Goal: Transaction & Acquisition: Purchase product/service

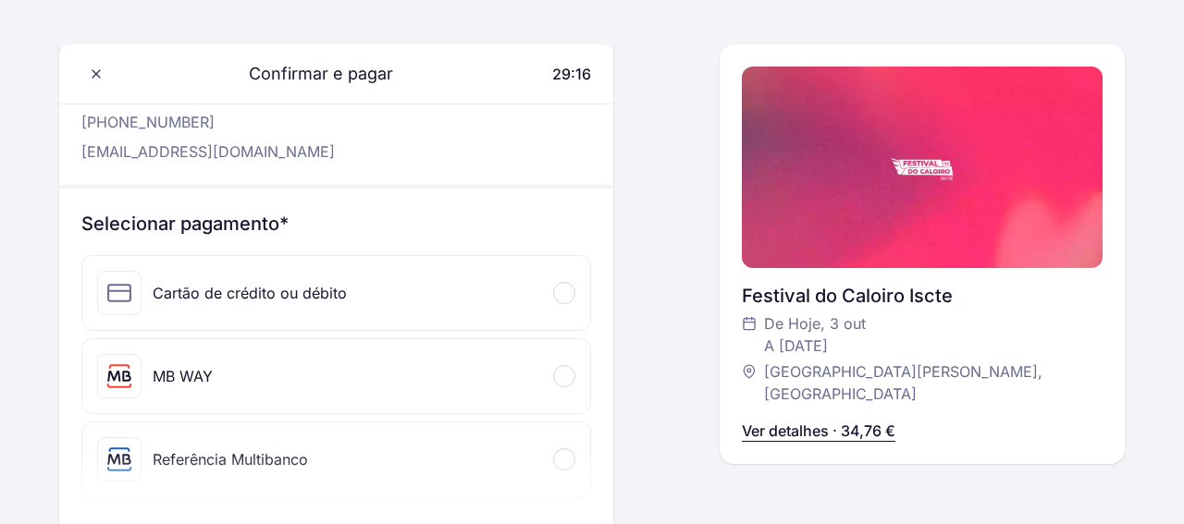
scroll to position [107, 0]
click at [841, 427] on p "Ver detalhes · 34,76 €" at bounding box center [818, 431] width 153 height 22
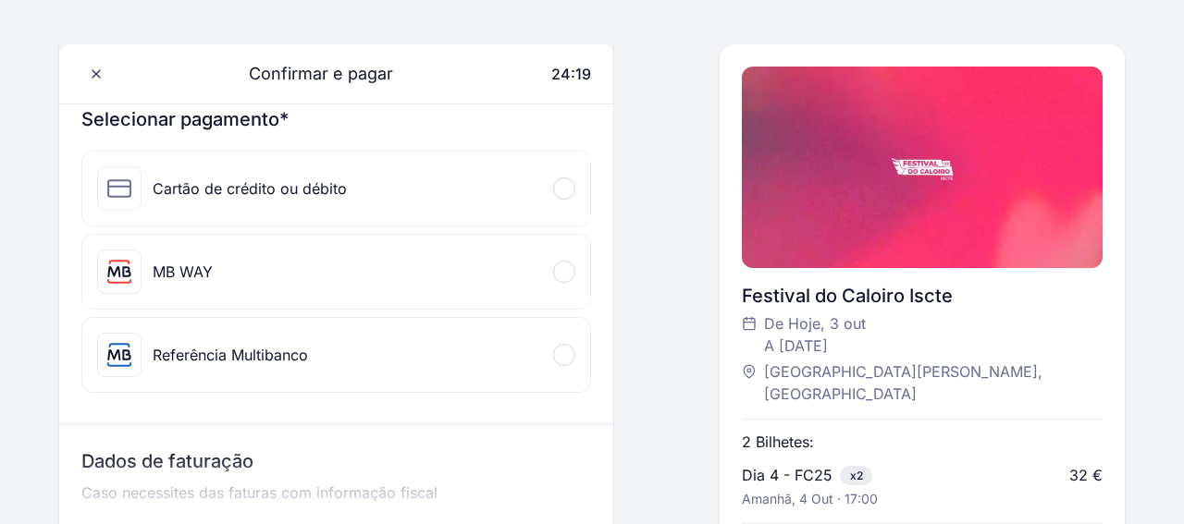
scroll to position [222, 0]
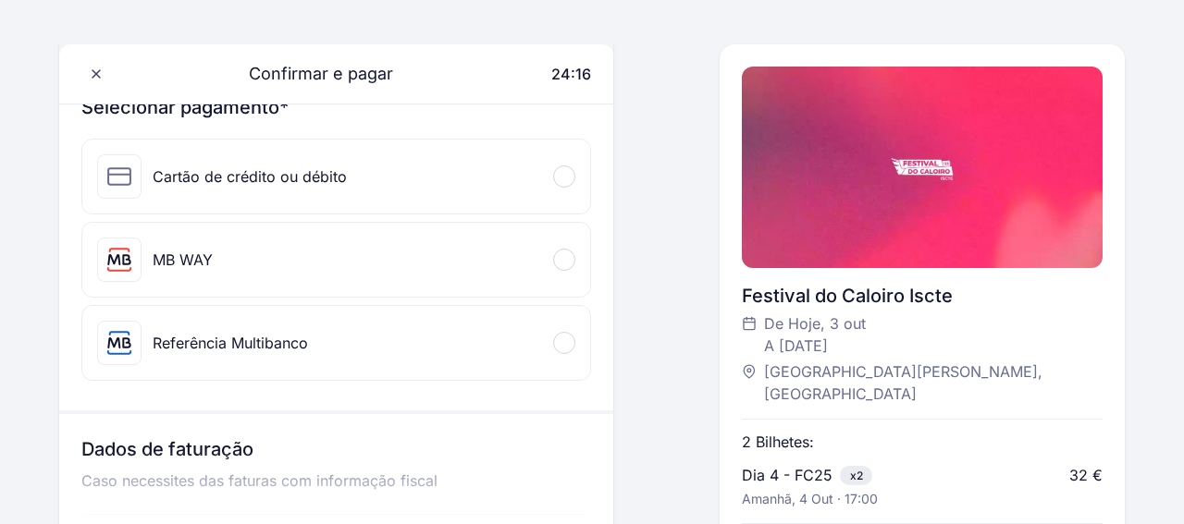
click at [252, 297] on div "MB WAY" at bounding box center [336, 260] width 508 height 74
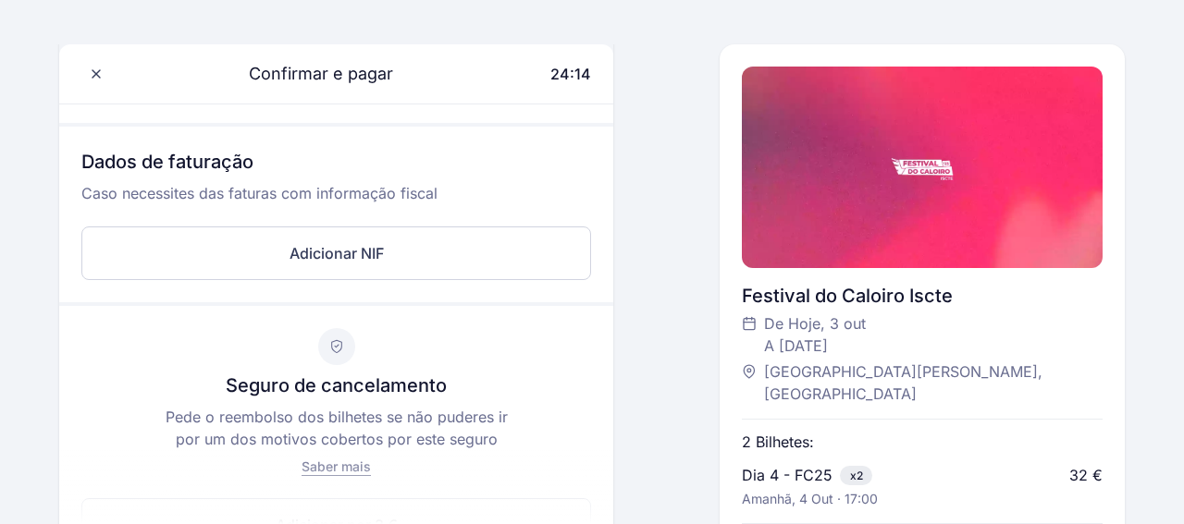
scroll to position [757, 0]
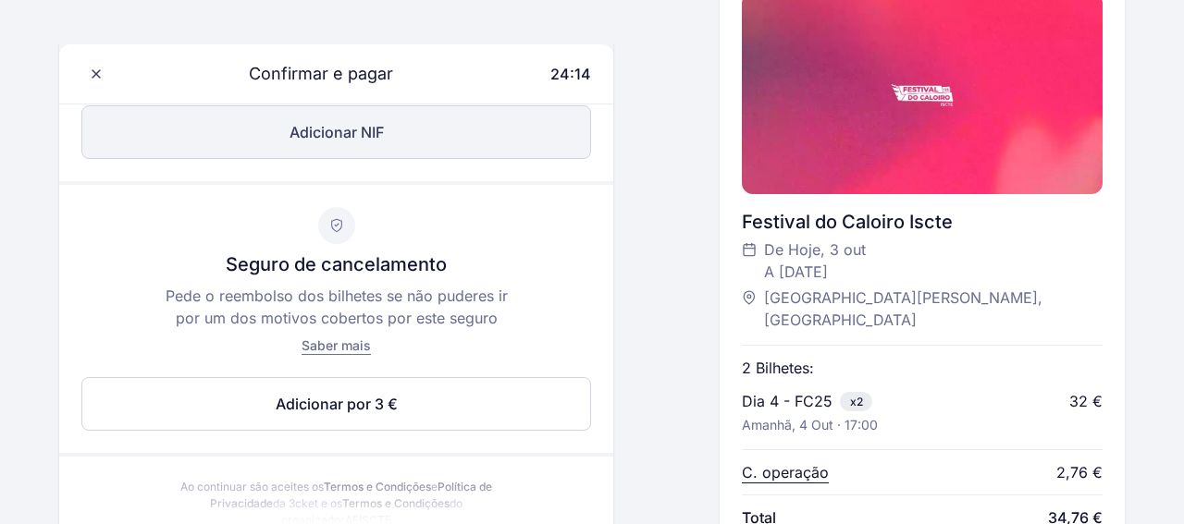
click at [412, 159] on button "Adicionar NIF" at bounding box center [336, 132] width 510 height 54
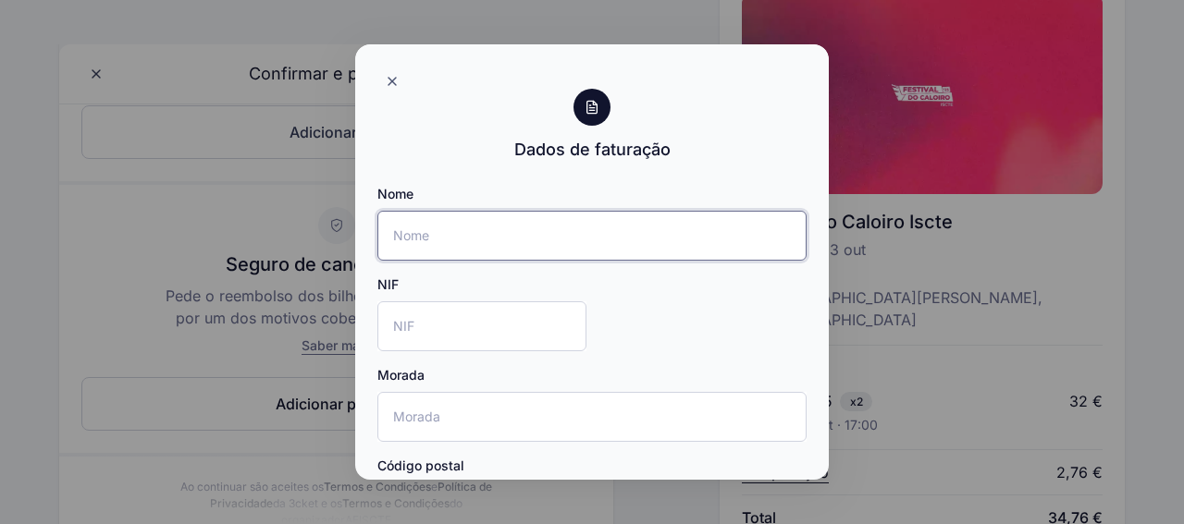
click at [498, 261] on input "Nome" at bounding box center [591, 236] width 429 height 50
type input "L"
type input "Luís Simão"
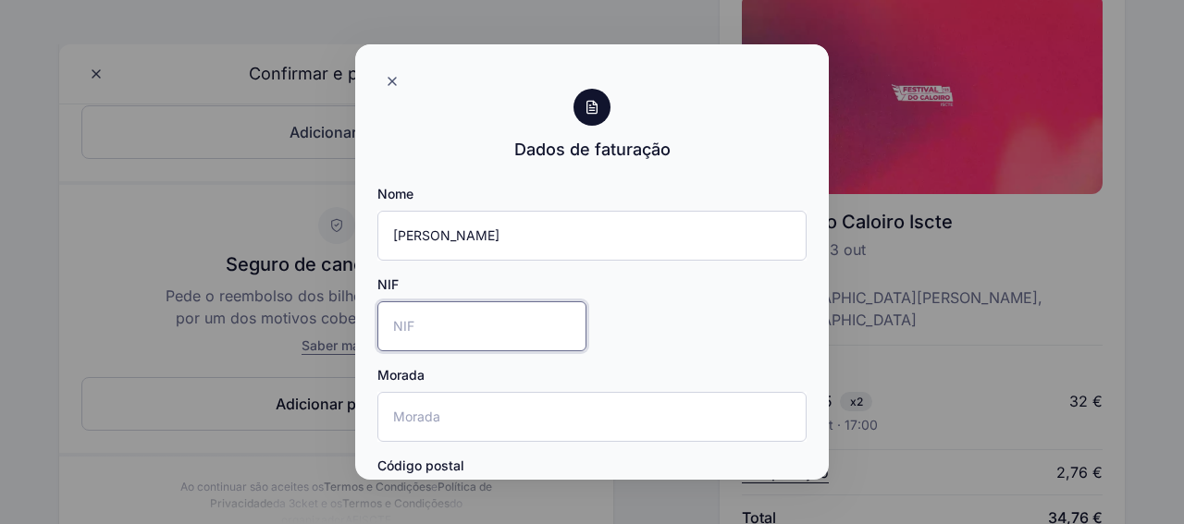
click at [493, 349] on input "NIF" at bounding box center [481, 326] width 209 height 50
type input "194445674"
click at [788, 403] on div "Nome Luís Simão NIF 194445674 Morada Código postal Localidade País" at bounding box center [591, 411] width 429 height 453
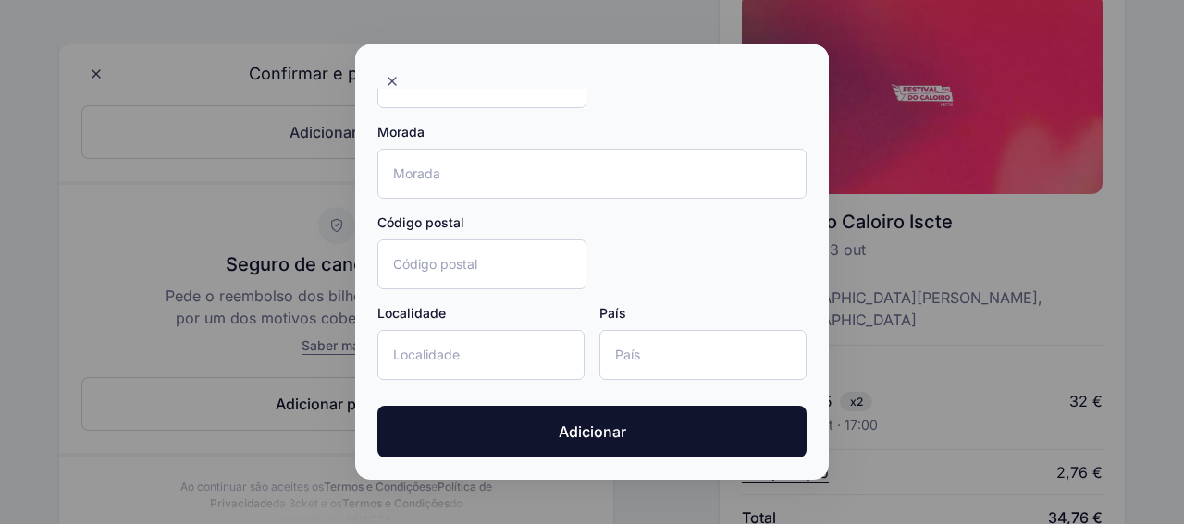
scroll to position [164, 0]
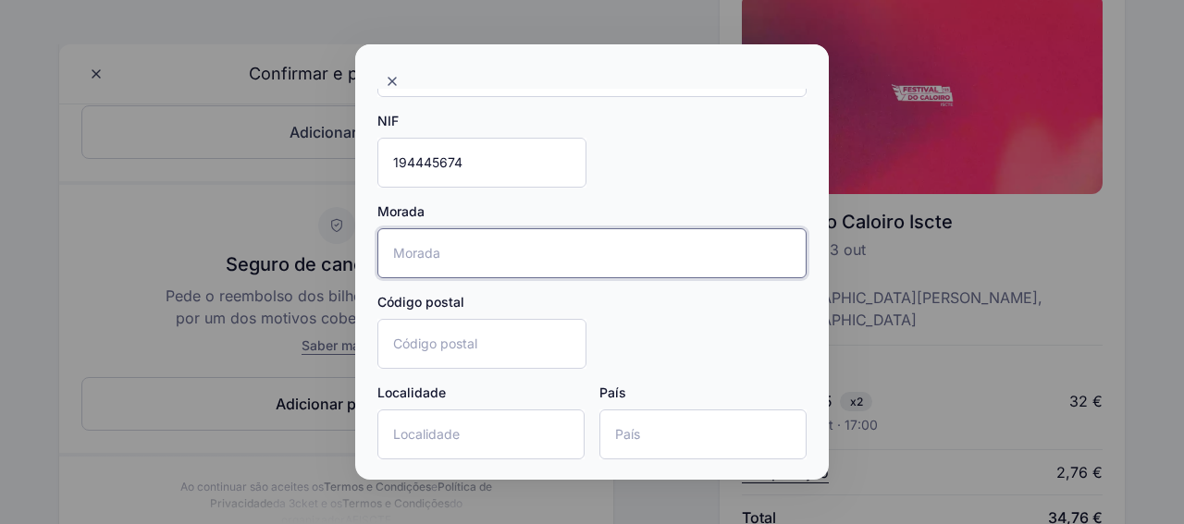
click at [461, 278] on input "Morada" at bounding box center [591, 253] width 429 height 50
type input "Praceta Manuel Envia 3"
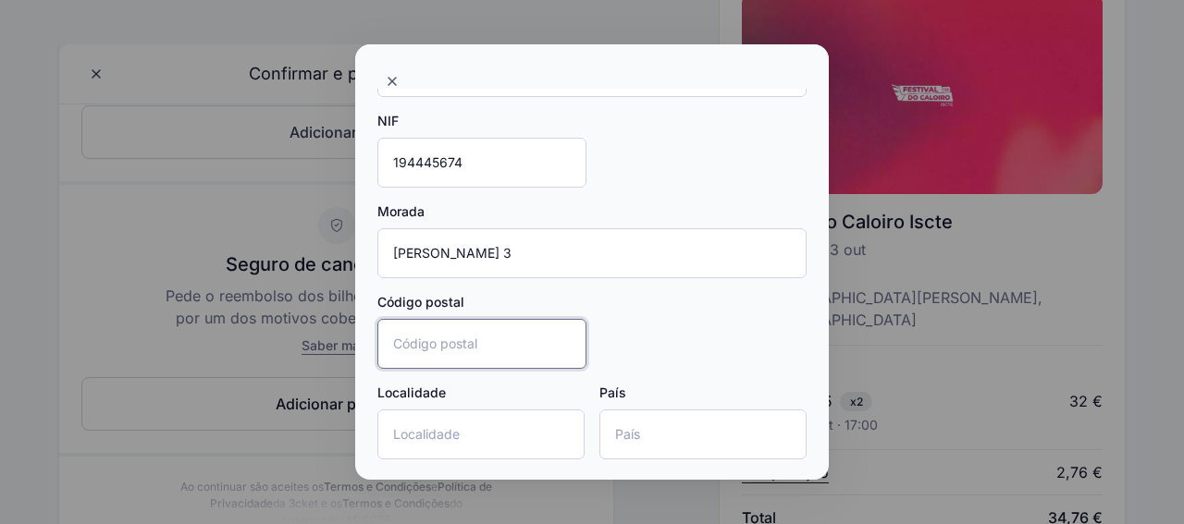
click at [419, 369] on input "Código postal" at bounding box center [481, 344] width 209 height 50
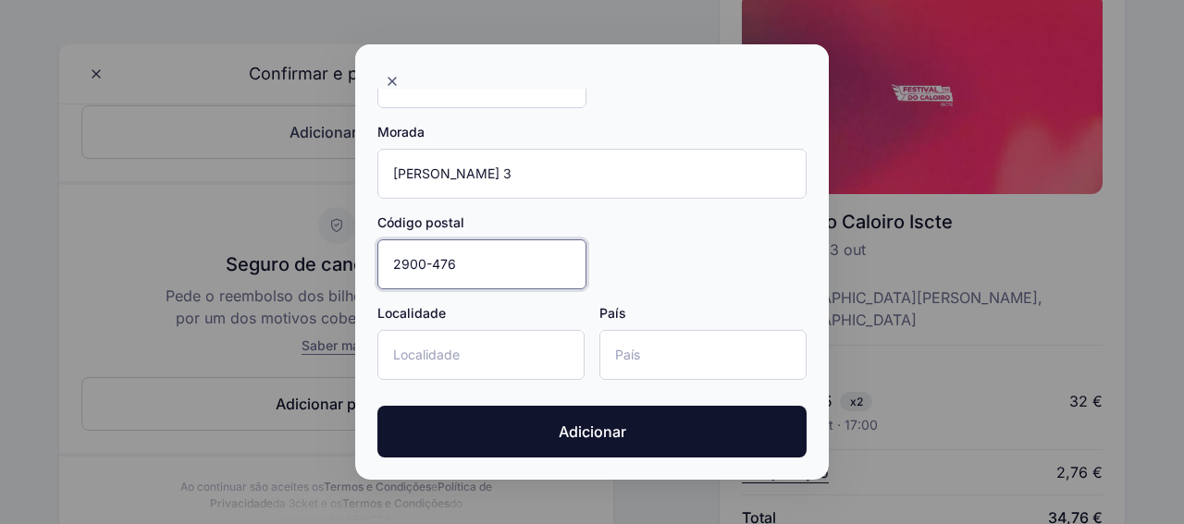
scroll to position [324, 0]
type input "2900-476"
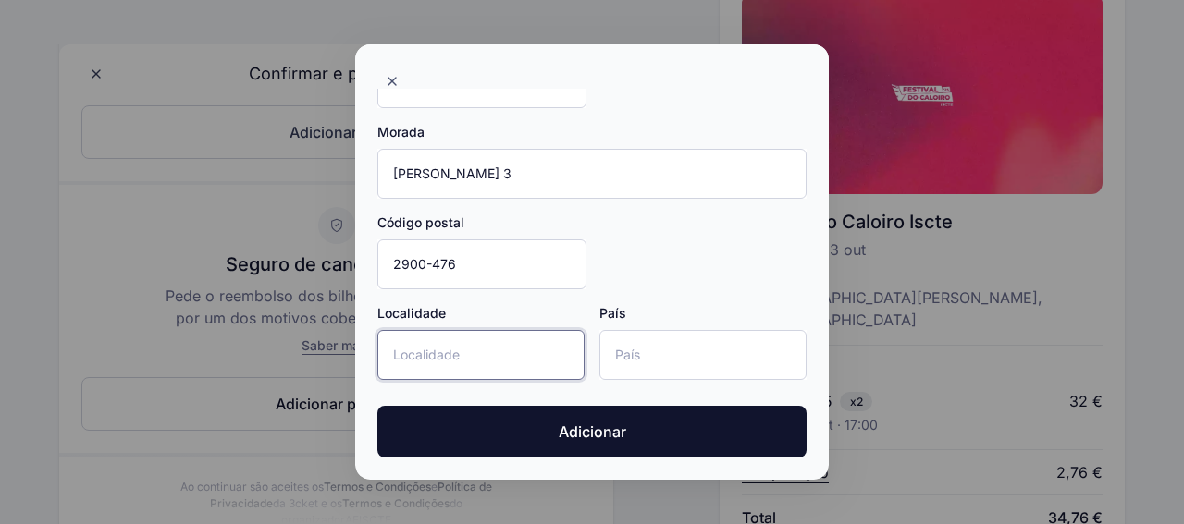
click at [434, 353] on input "Localidade" at bounding box center [480, 355] width 207 height 50
type input "Setúbal"
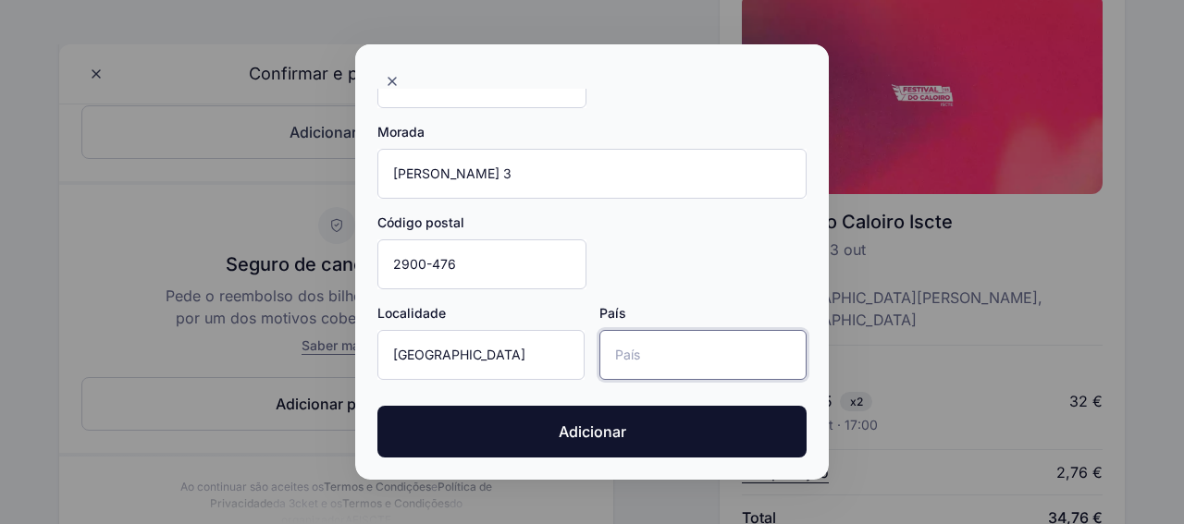
click at [684, 342] on input "País" at bounding box center [702, 355] width 207 height 50
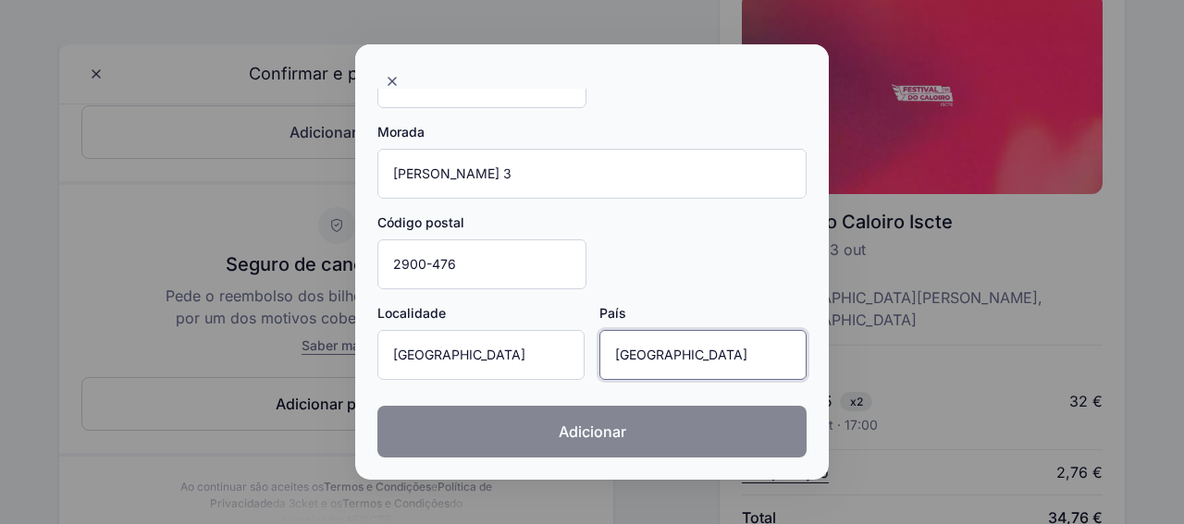
type input "Portugal"
click at [686, 421] on button "Adicionar" at bounding box center [591, 432] width 429 height 52
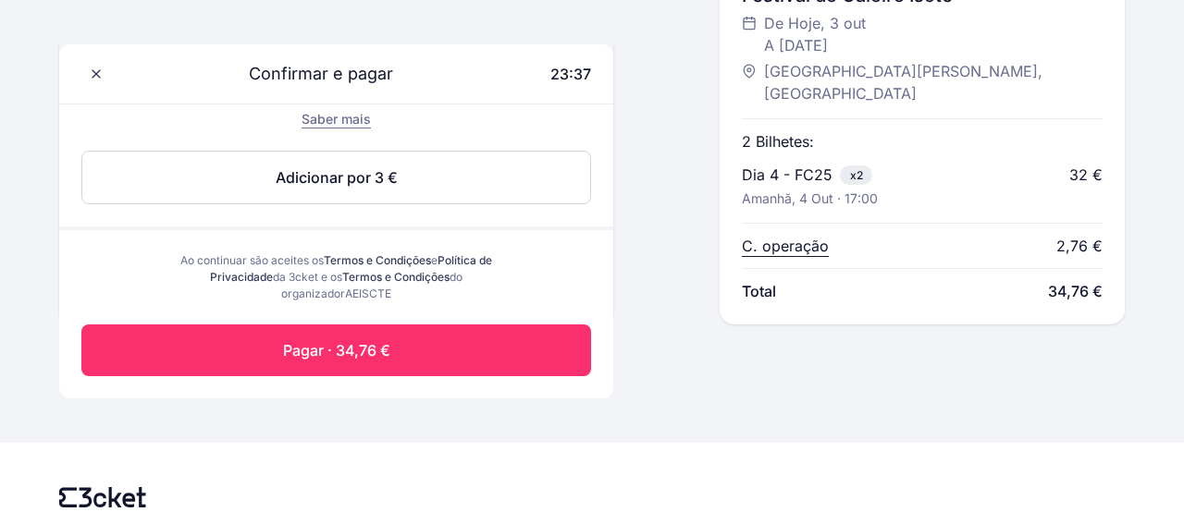
scroll to position [1316, 0]
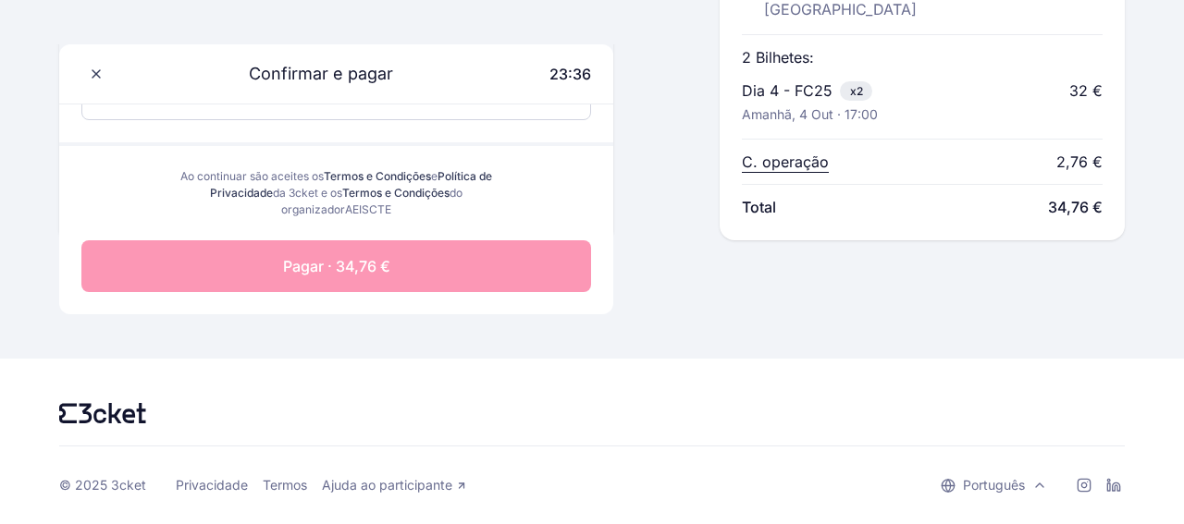
click at [425, 292] on button "Pagar · 34,76 €" at bounding box center [336, 266] width 510 height 52
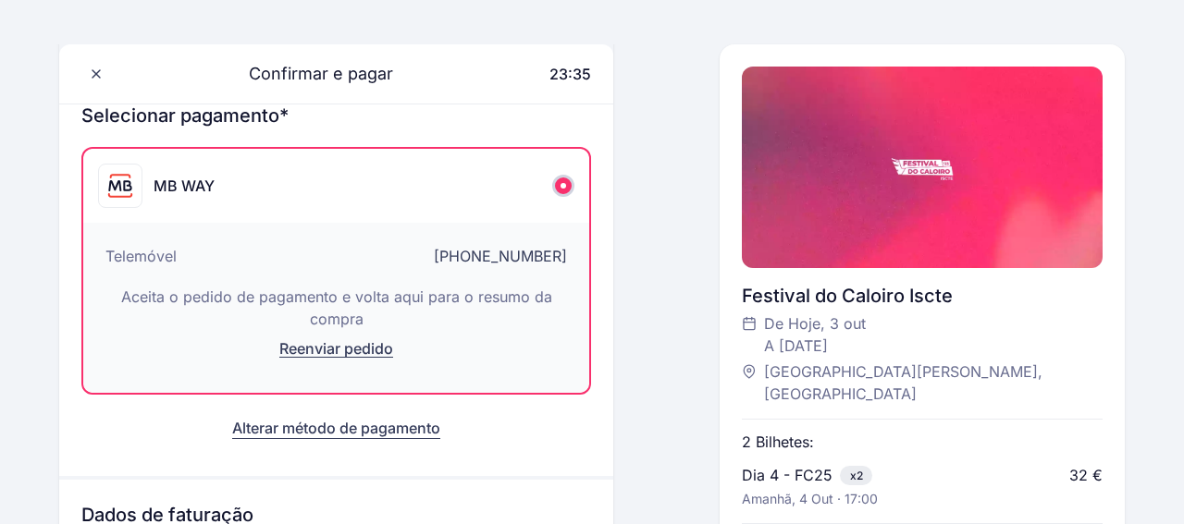
scroll to position [214, 0]
click at [315, 358] on span "Reenviar pedido" at bounding box center [336, 348] width 114 height 18
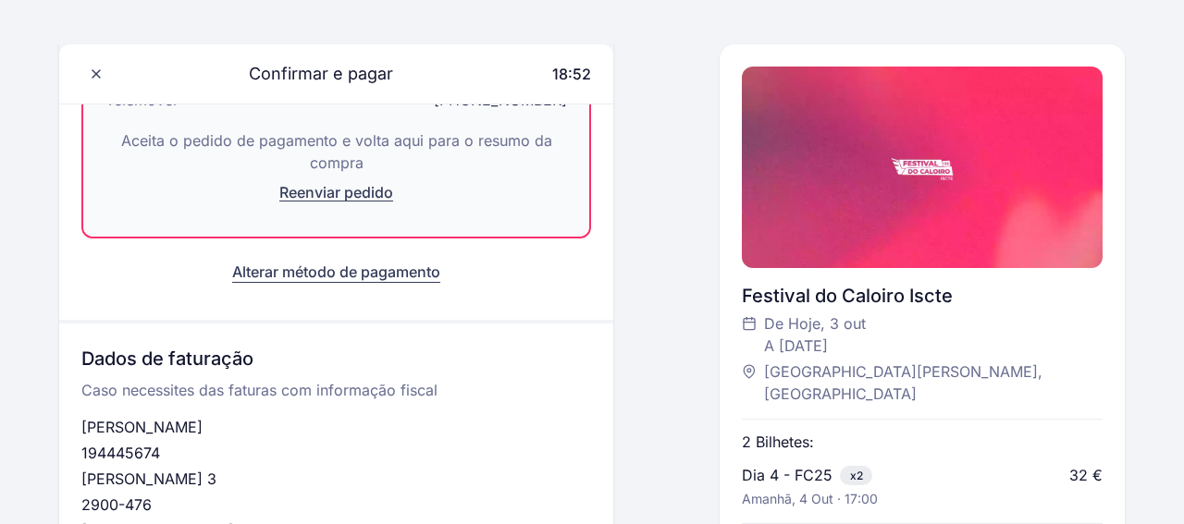
scroll to position [272, 0]
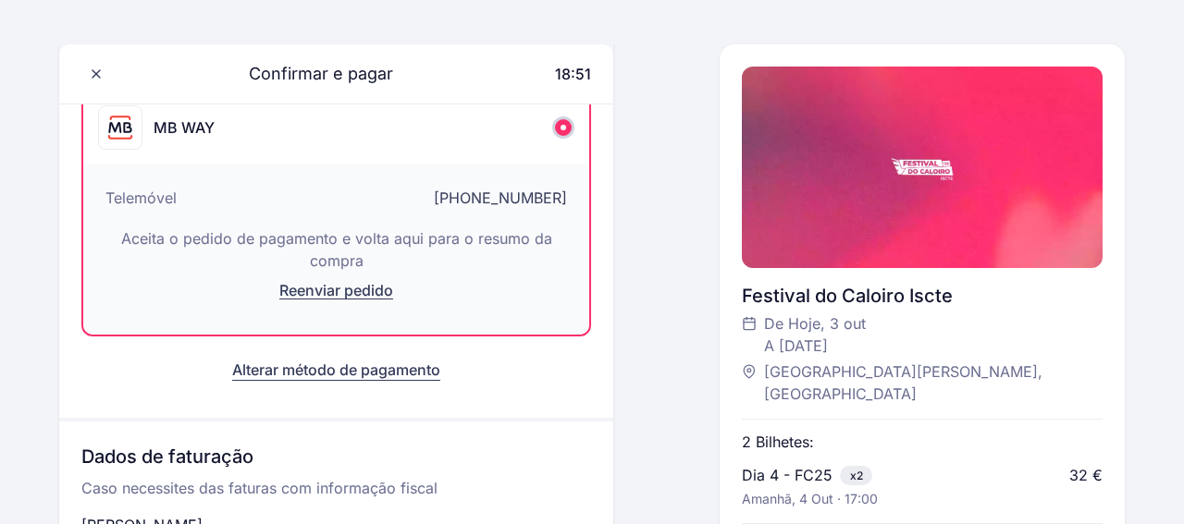
click at [301, 300] on span "Reenviar pedido" at bounding box center [336, 290] width 114 height 18
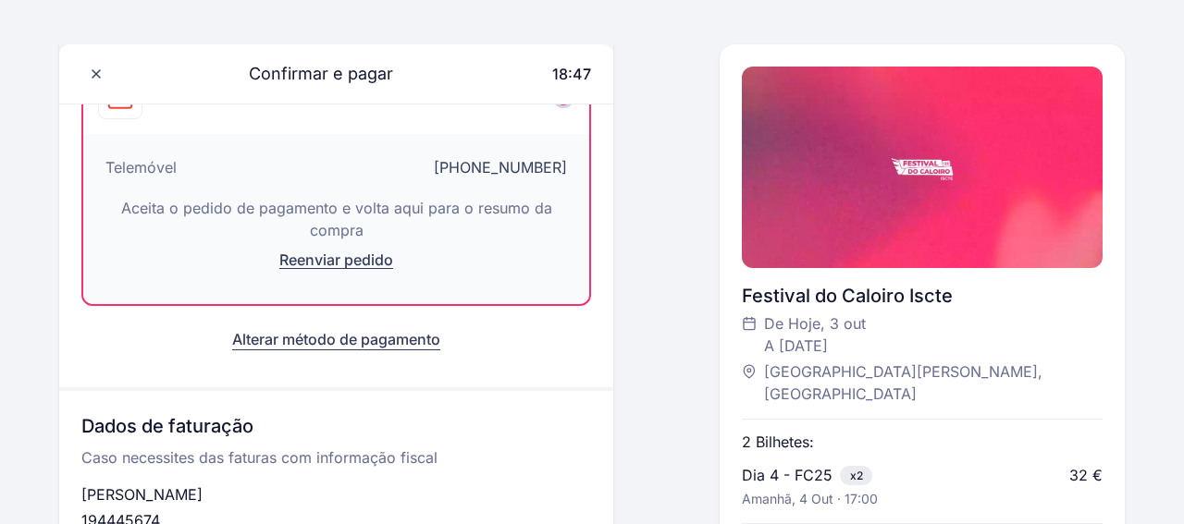
scroll to position [301, 0]
click at [510, 306] on div "Telemóvel +351965188111 Aceita o pedido de pagamento e volta aqui para o resumo…" at bounding box center [336, 221] width 506 height 170
click at [334, 271] on span "Reenviar pedido" at bounding box center [336, 261] width 114 height 18
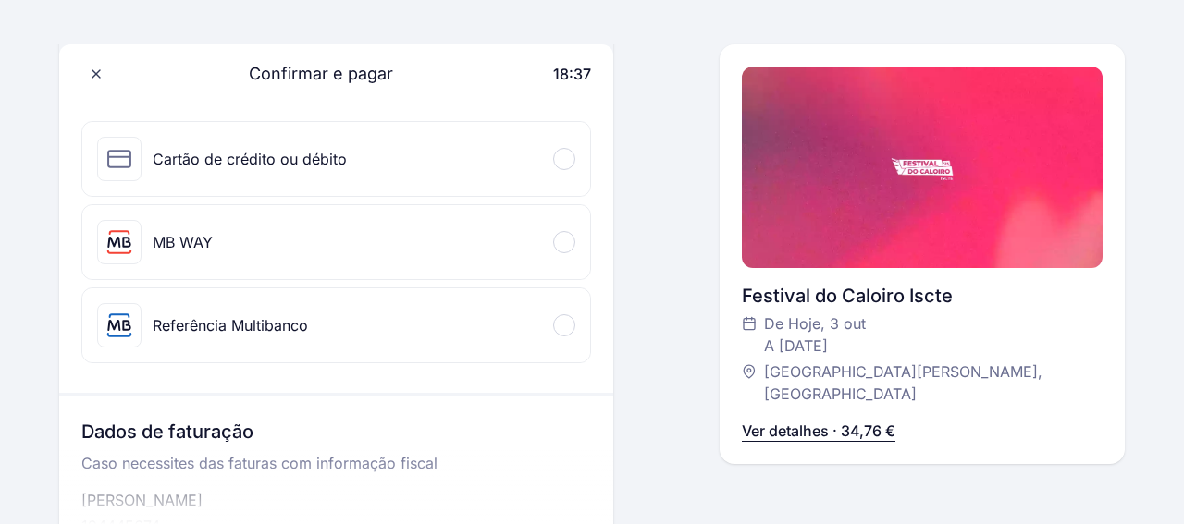
scroll to position [231, 0]
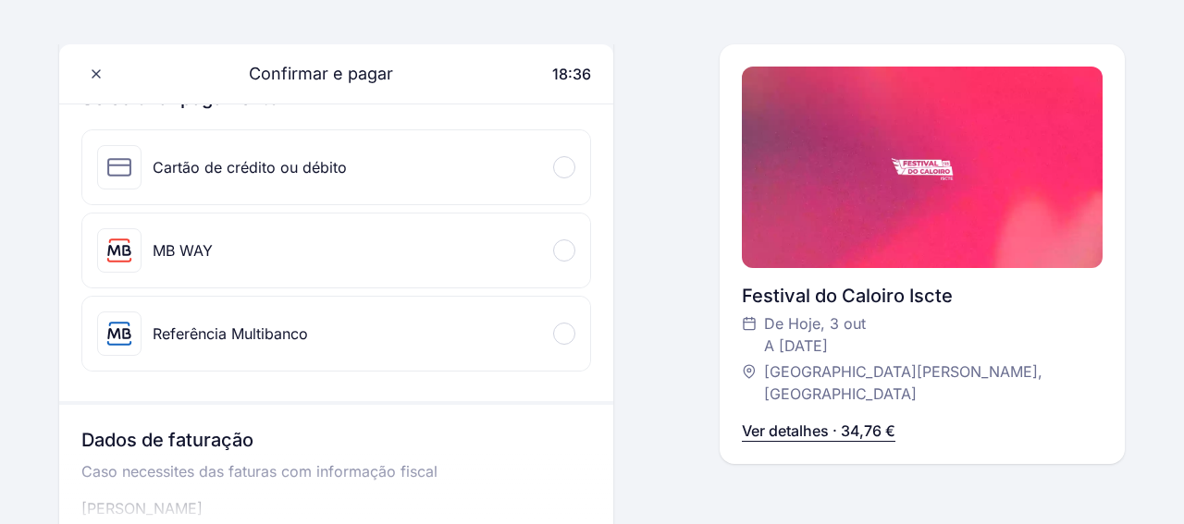
click at [476, 288] on div "MB WAY" at bounding box center [336, 251] width 508 height 74
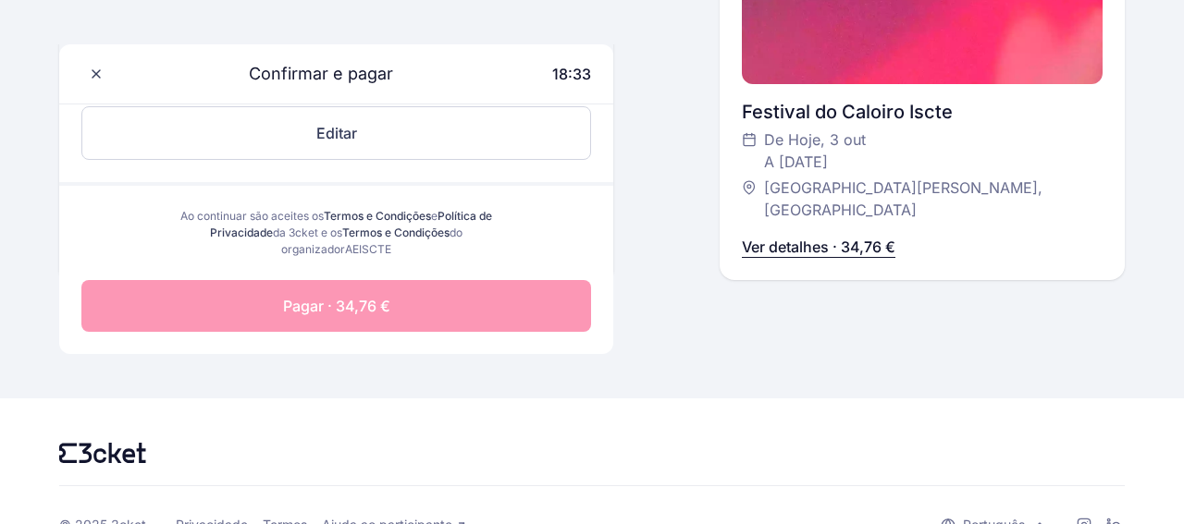
click at [425, 332] on button "Pagar · 34,76 €" at bounding box center [336, 306] width 510 height 52
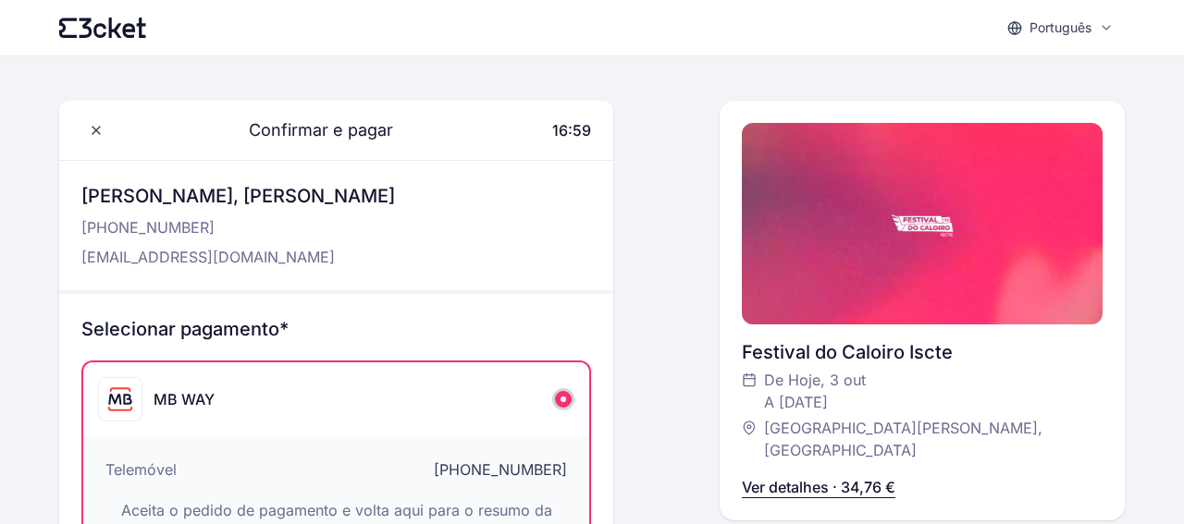
scroll to position [288, 0]
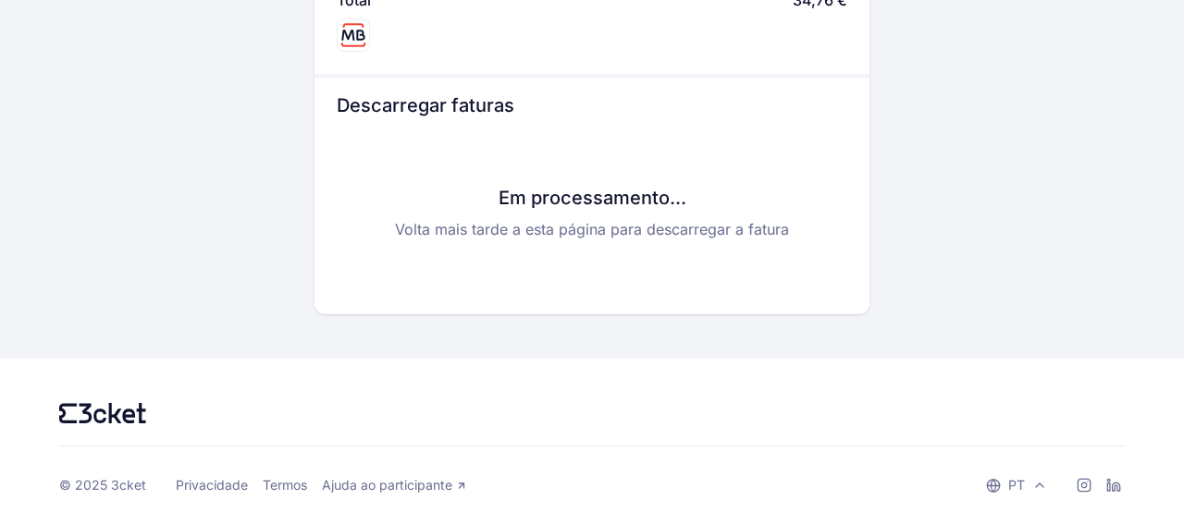
scroll to position [1144, 0]
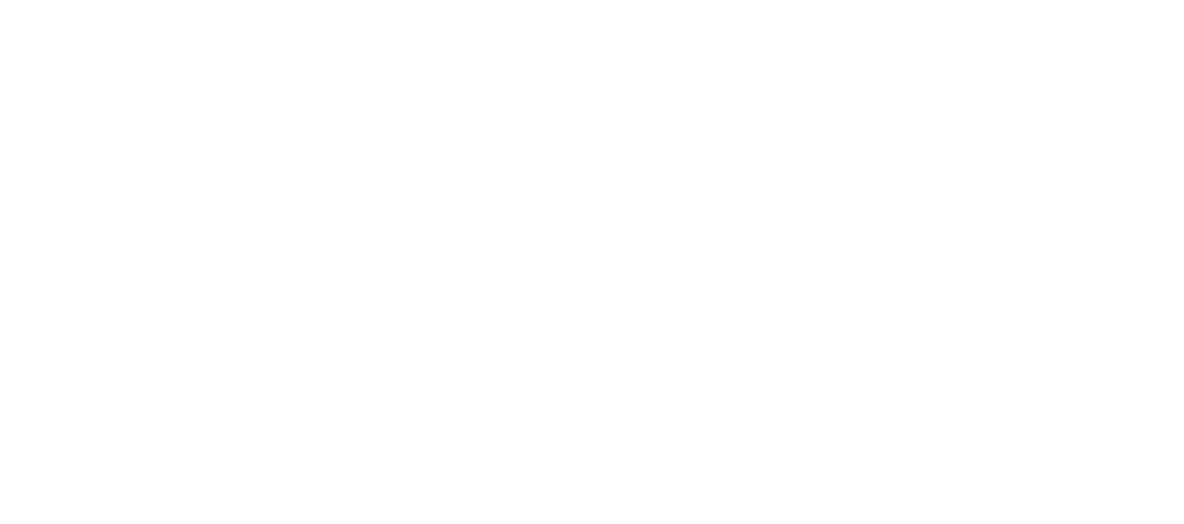
scroll to position [1144, 0]
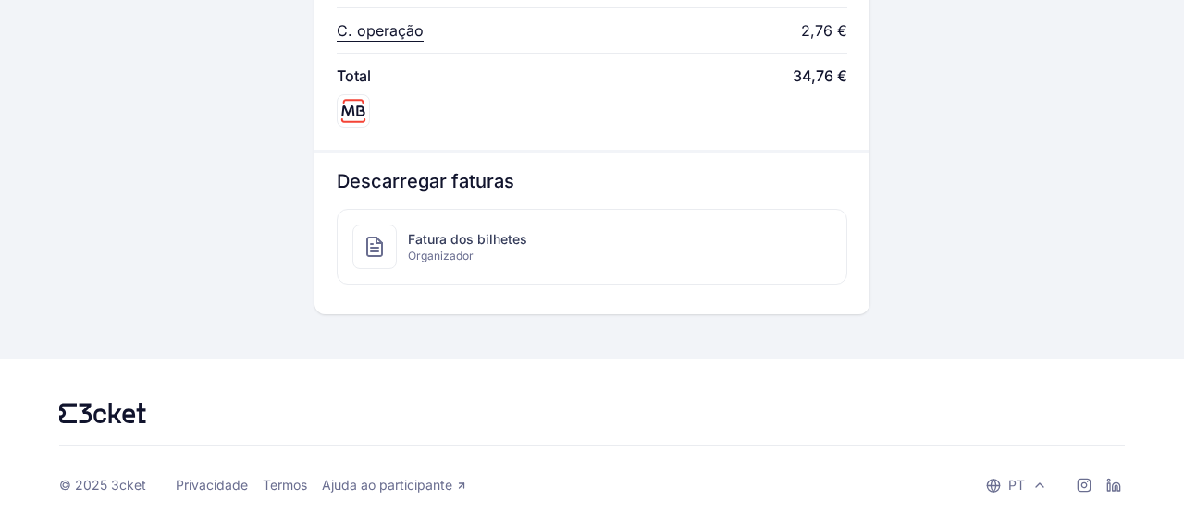
click at [439, 230] on span "Fatura dos bilhetes" at bounding box center [467, 239] width 119 height 18
